Goal: Task Accomplishment & Management: Complete application form

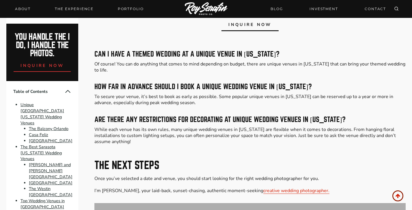
scroll to position [3697, 0]
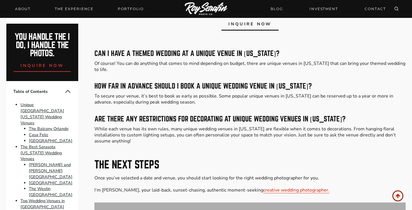
click at [253, 27] on span "inquire now" at bounding box center [249, 24] width 43 height 6
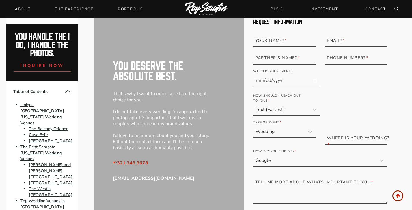
scroll to position [3940, 0]
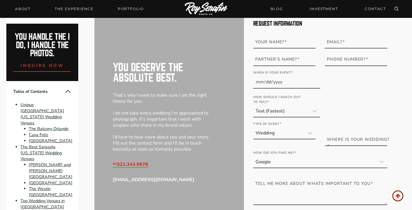
click at [265, 47] on label "Your Name? *" at bounding box center [286, 42] width 62 height 10
click at [265, 49] on input "Your Name? *" at bounding box center [284, 43] width 62 height 12
type input "[PERSON_NAME]"
click at [346, 98] on form "Request Information Your Name? * [PERSON_NAME] Partner’s Name? * Email? * Phone…" at bounding box center [320, 126] width 134 height 211
click at [282, 89] on input "[DATE]" at bounding box center [286, 83] width 67 height 12
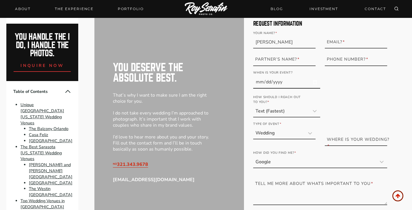
click at [272, 89] on input "[DATE]" at bounding box center [286, 83] width 67 height 12
click at [256, 89] on input "[DATE]" at bounding box center [286, 83] width 67 height 12
type input "[DATE]"
click at [330, 106] on form "Request Information Your Name? * [PERSON_NAME] Partner’s Name? * Email? * Phone…" at bounding box center [320, 126] width 134 height 211
click at [308, 117] on select "Text (Fastest) Phone Call Email" at bounding box center [286, 112] width 67 height 12
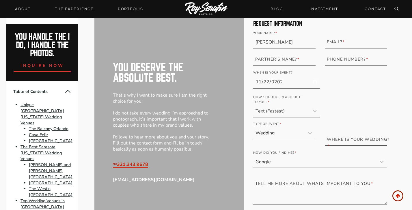
click at [253, 115] on select "Text (Fastest) Phone Call Email" at bounding box center [286, 112] width 67 height 12
click at [343, 64] on label "Phone Number? *" at bounding box center [358, 59] width 62 height 10
click at [343, 66] on input "Phone Number? *" at bounding box center [356, 60] width 62 height 12
type input "7868706191"
click at [301, 64] on label "Partner’s Name? *" at bounding box center [286, 59] width 62 height 10
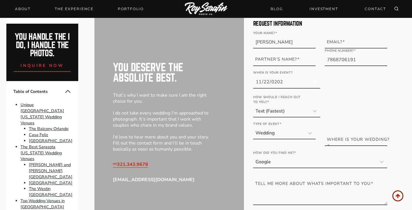
click at [301, 66] on input "Partner’s Name? *" at bounding box center [284, 60] width 62 height 12
type input "[PERSON_NAME]"
click at [351, 47] on label "Email? *" at bounding box center [358, 42] width 62 height 10
click at [351, 49] on input "Email? *" at bounding box center [356, 43] width 62 height 12
click at [339, 106] on form "Request Information Your Name? * [PERSON_NAME] Partner’s Name? * [PERSON_NAME]?…" at bounding box center [320, 126] width 134 height 211
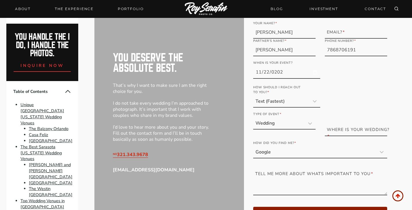
scroll to position [3955, 0]
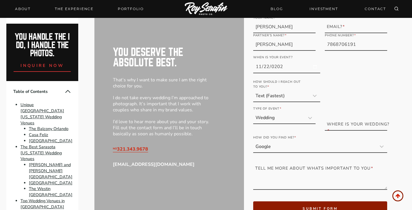
click at [339, 32] on label "Email? *" at bounding box center [358, 27] width 62 height 10
click at [339, 33] on input "Email? *" at bounding box center [356, 28] width 62 height 12
type input "[EMAIL_ADDRESS][DOMAIN_NAME]"
click at [354, 80] on form "Request Information Your Name? * [PERSON_NAME] Partner’s Name? * [PERSON_NAME]?…" at bounding box center [320, 110] width 134 height 211
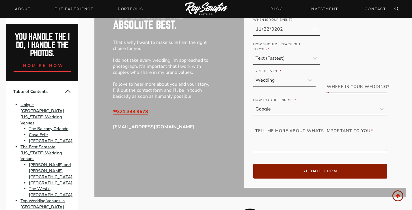
scroll to position [3995, 0]
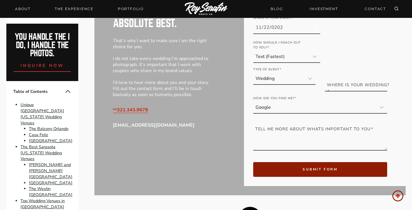
click at [340, 94] on label "Where is your Wedding? *" at bounding box center [358, 88] width 62 height 17
click at [340, 92] on input "Where is your Wedding? *" at bounding box center [356, 86] width 62 height 12
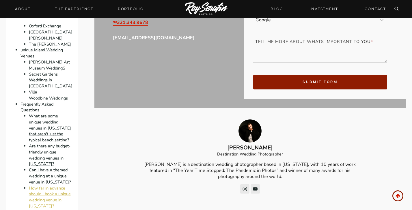
scroll to position [4083, 0]
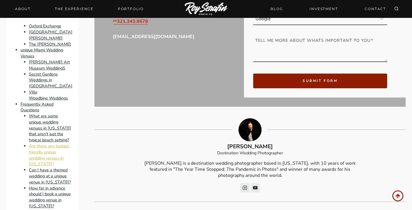
click at [44, 143] on link "Are there any budget-friendly unique wedding venues in [US_STATE]?" at bounding box center [50, 155] width 42 height 24
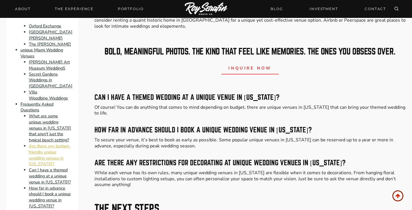
scroll to position [3681, 0]
